Goal: Information Seeking & Learning: Find specific fact

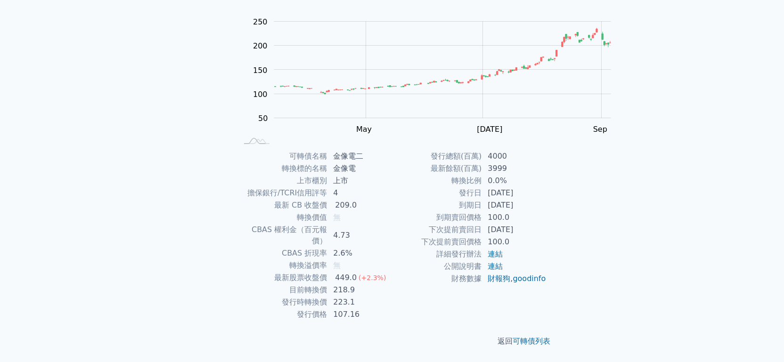
scroll to position [105, 0]
drag, startPoint x: 534, startPoint y: 167, endPoint x: 510, endPoint y: 166, distance: 23.6
click at [510, 163] on td "4000" at bounding box center [514, 156] width 65 height 12
click at [353, 296] on td "218.9" at bounding box center [359, 290] width 65 height 12
drag, startPoint x: 438, startPoint y: 159, endPoint x: 546, endPoint y: 161, distance: 107.9
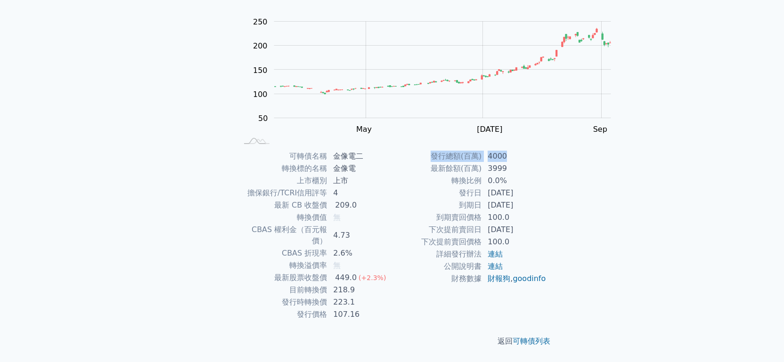
click at [546, 161] on tr "發行總額(百萬) 4000" at bounding box center [469, 156] width 155 height 12
copy tr "發行總額(百萬) 4000"
drag, startPoint x: 265, startPoint y: 271, endPoint x: 347, endPoint y: 287, distance: 83.9
click at [347, 287] on tbody "可轉債名稱 金像電二 轉換標的名稱 金像電 上市櫃別 上市 擔保銀行/TCRI信用評等 4 最新 CB 收盤價 209.0 轉換價值 無 CBAS 權利金（百…" at bounding box center [314, 235] width 155 height 171
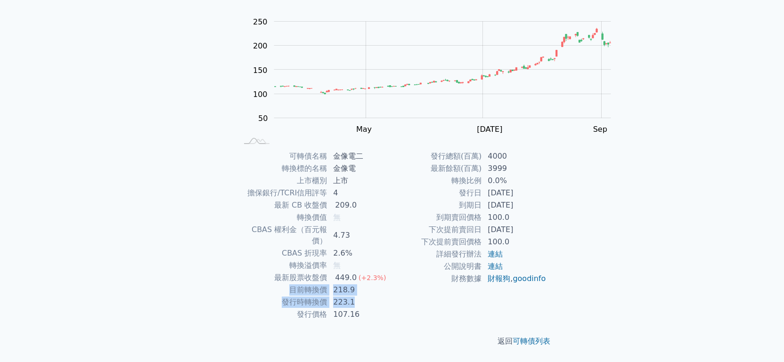
copy tbody "目前轉換價 218.9 發行時轉換價 223.1"
